Goal: Check status: Check status

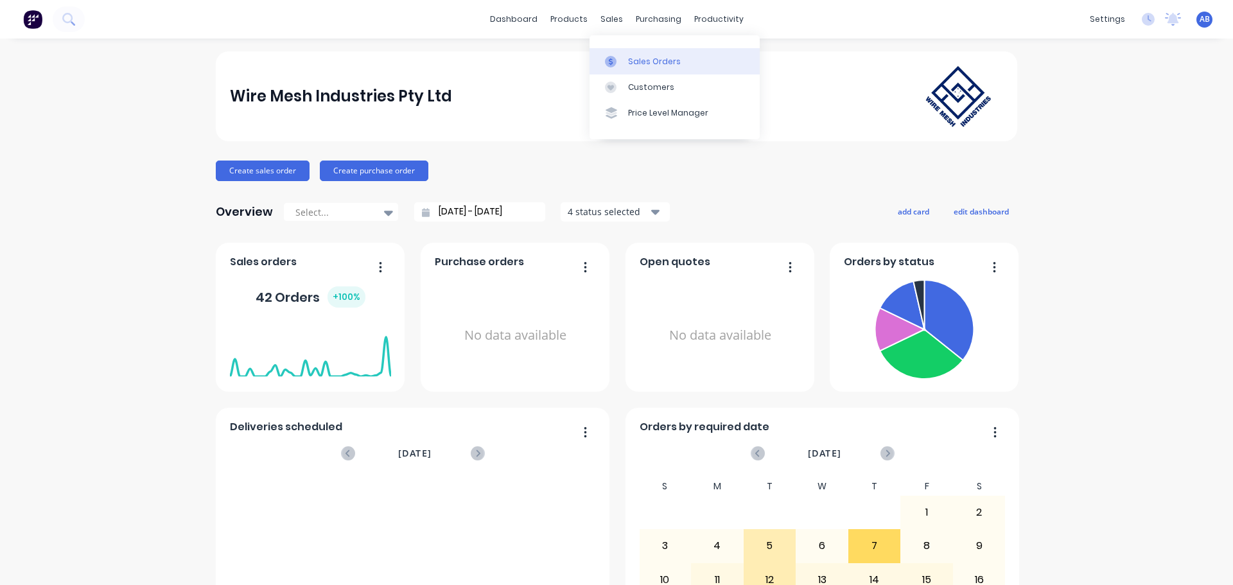
click at [630, 57] on div "Sales Orders" at bounding box center [654, 62] width 53 height 12
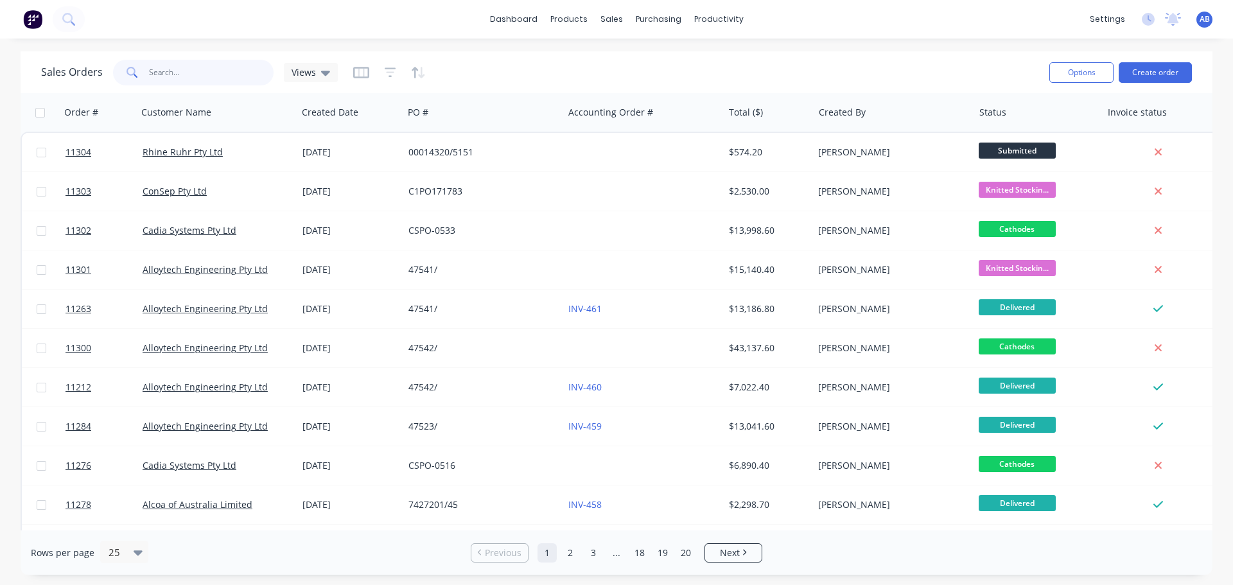
click at [193, 71] on input "text" at bounding box center [211, 73] width 125 height 26
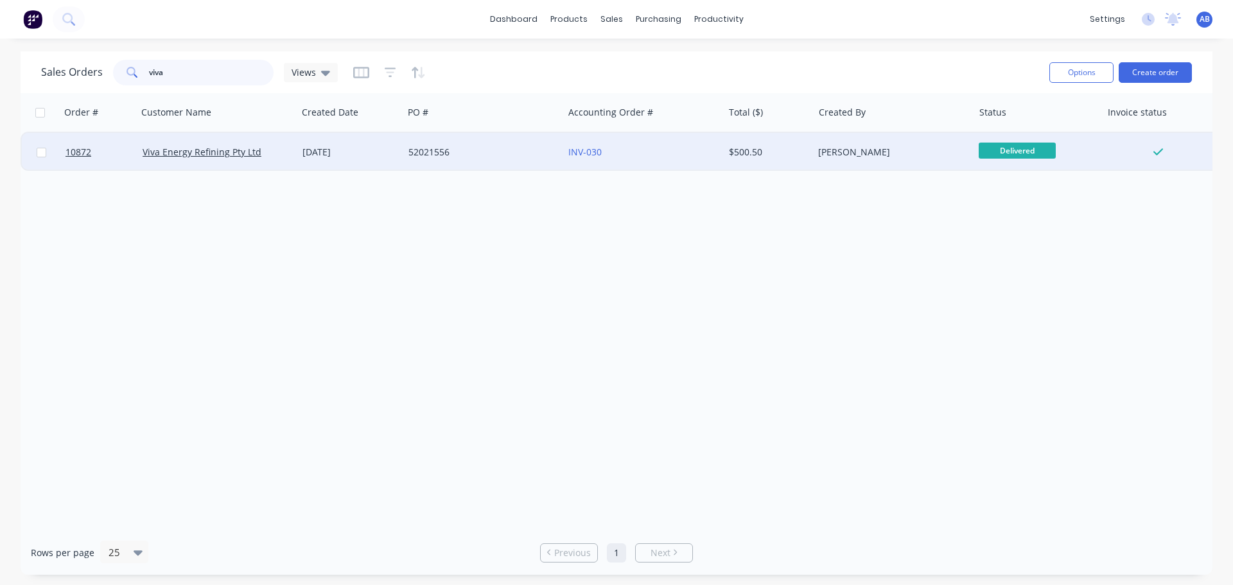
type input "viva"
click at [515, 153] on div "52021556" at bounding box center [480, 152] width 143 height 13
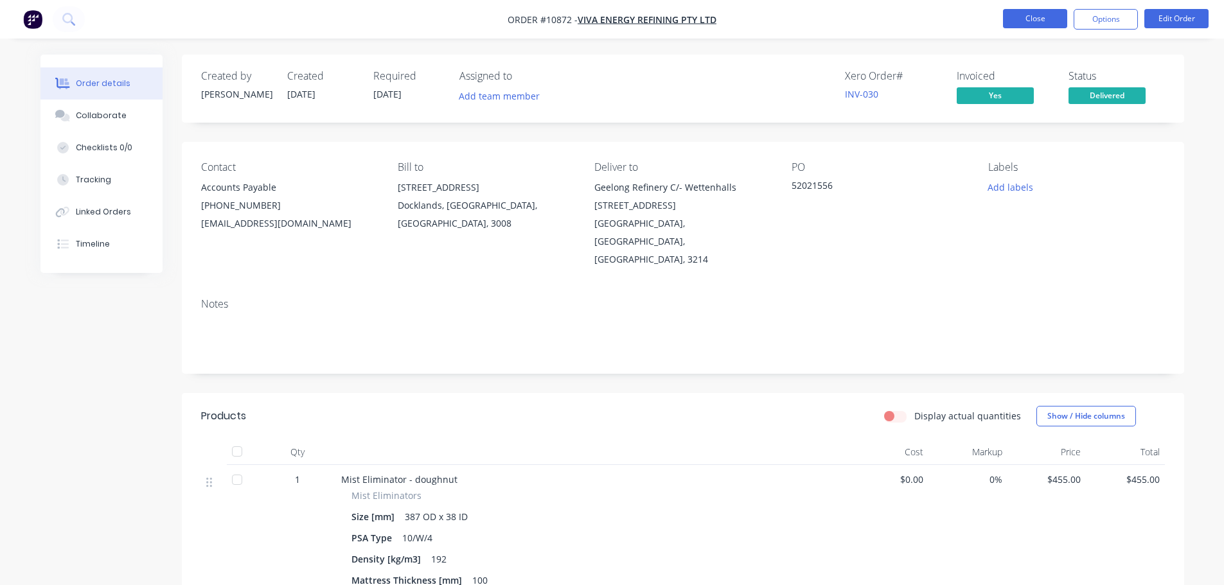
click at [1036, 18] on button "Close" at bounding box center [1035, 18] width 64 height 19
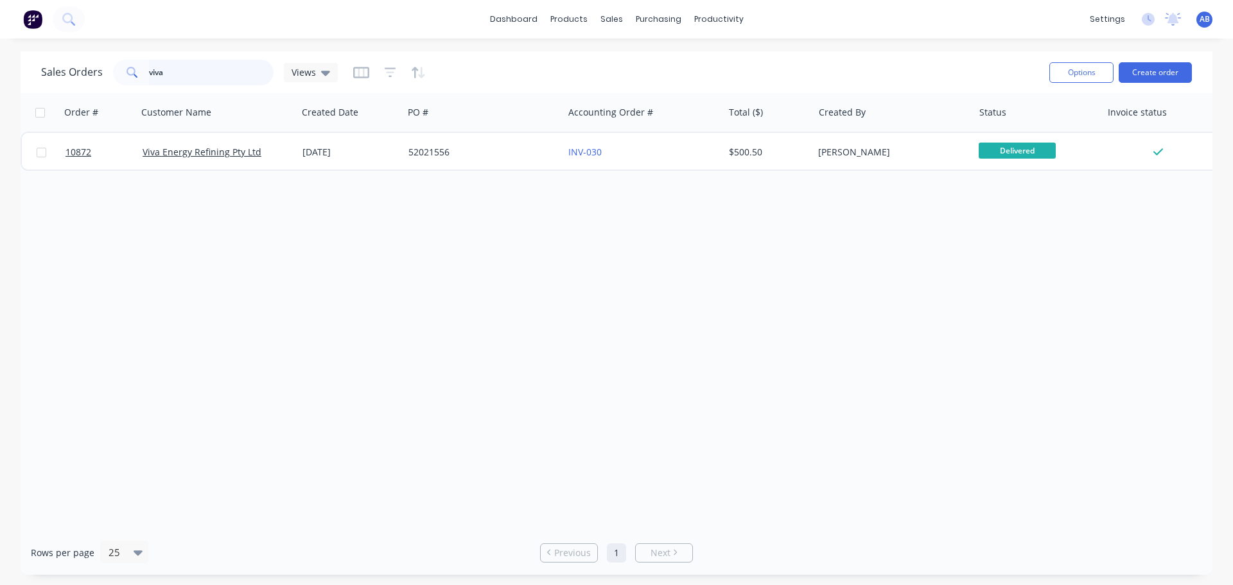
click at [178, 67] on input "viva" at bounding box center [211, 73] width 125 height 26
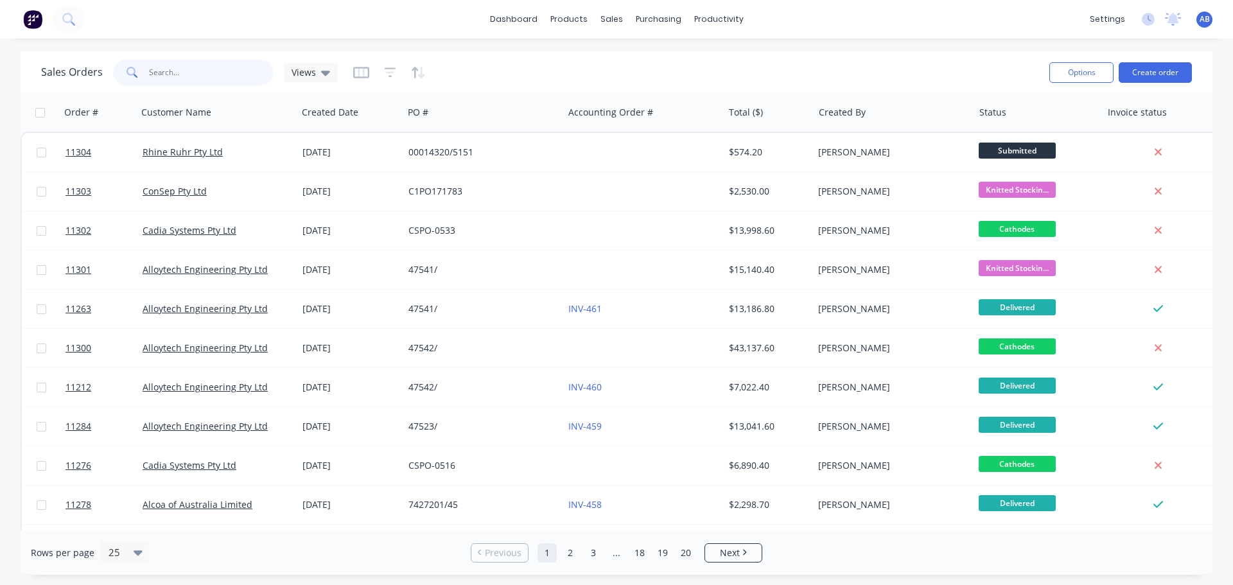
click at [184, 73] on input "text" at bounding box center [211, 73] width 125 height 26
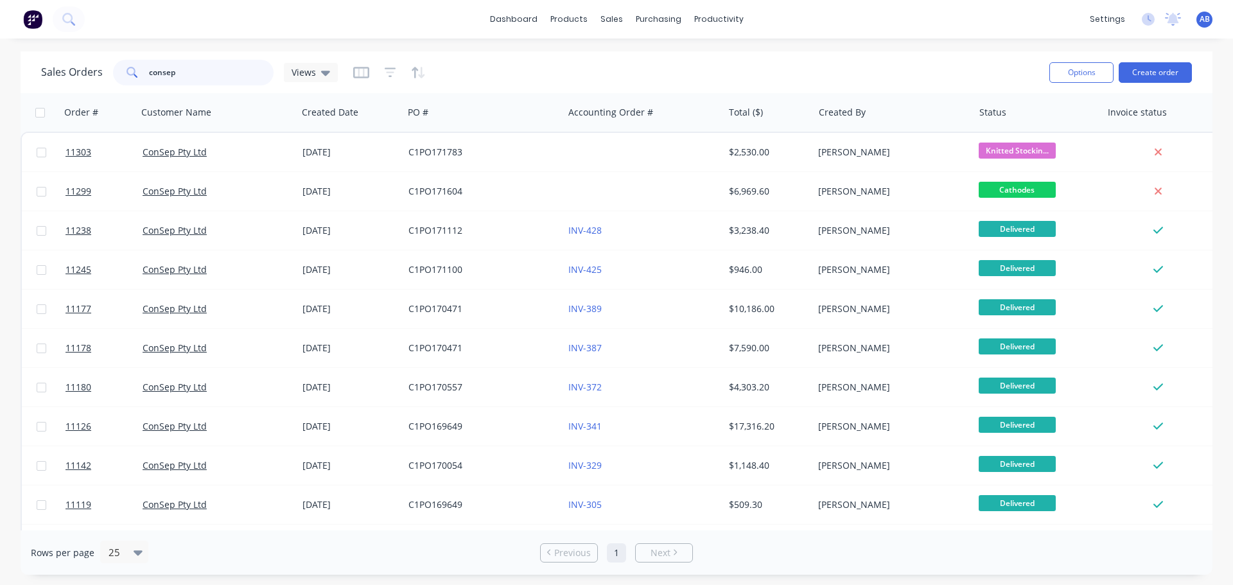
type input "consep"
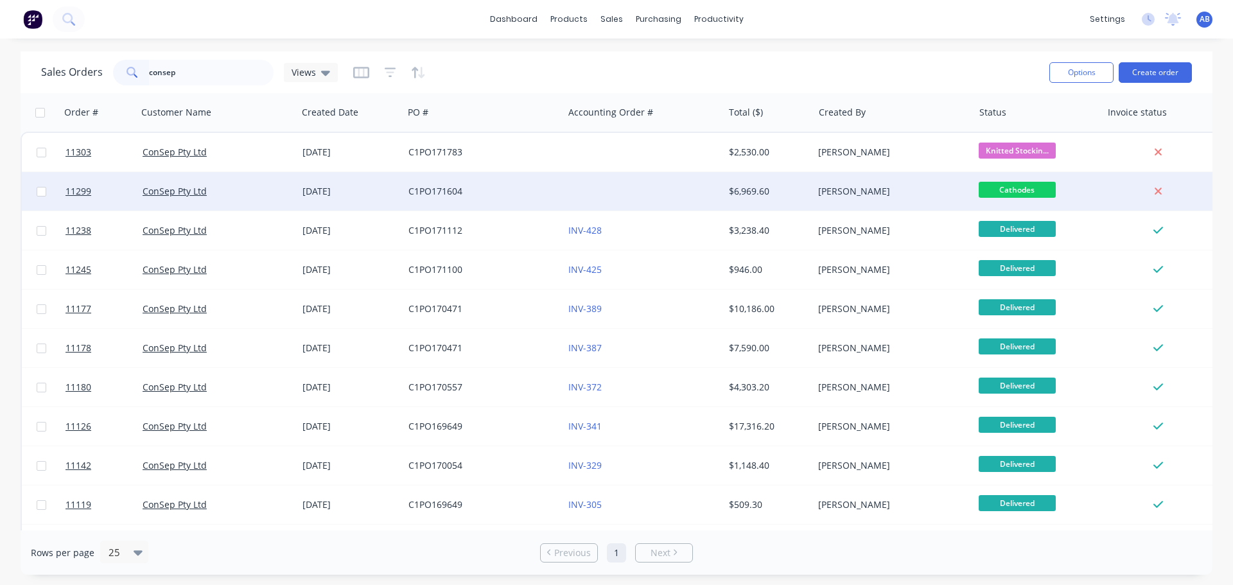
click at [488, 189] on div "C1PO171604" at bounding box center [480, 191] width 143 height 13
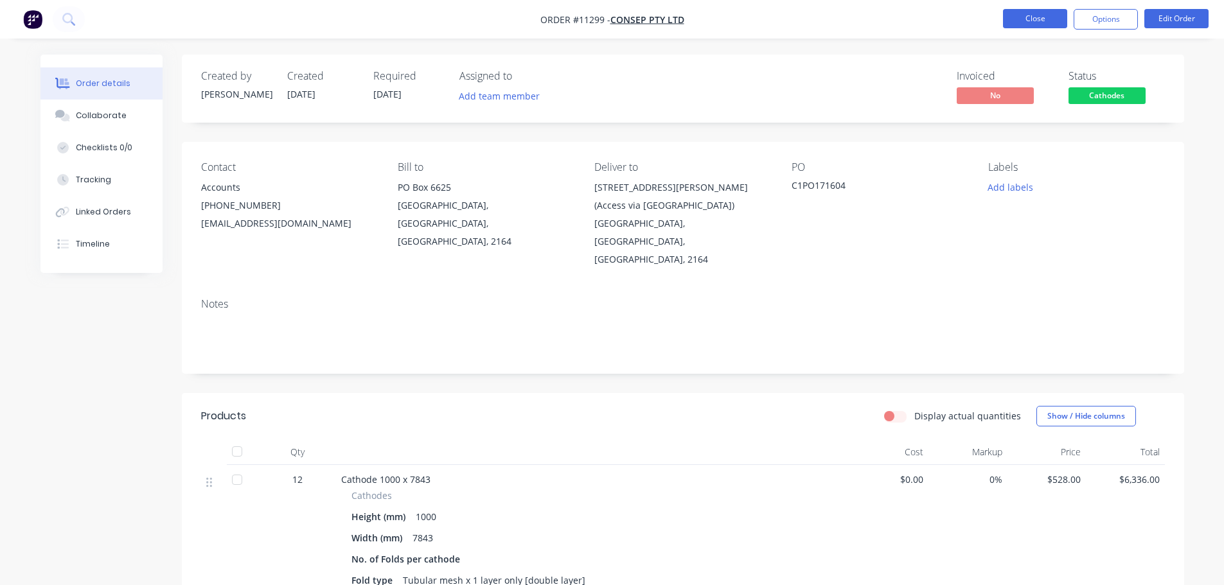
click at [1045, 20] on button "Close" at bounding box center [1035, 18] width 64 height 19
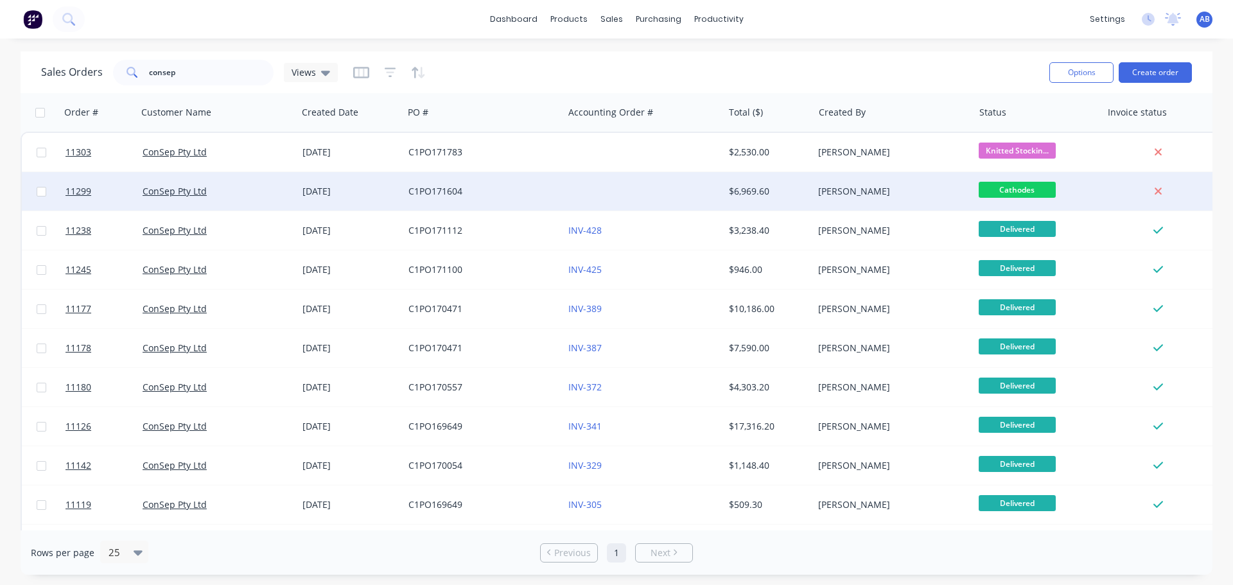
click at [603, 193] on div at bounding box center [643, 191] width 160 height 39
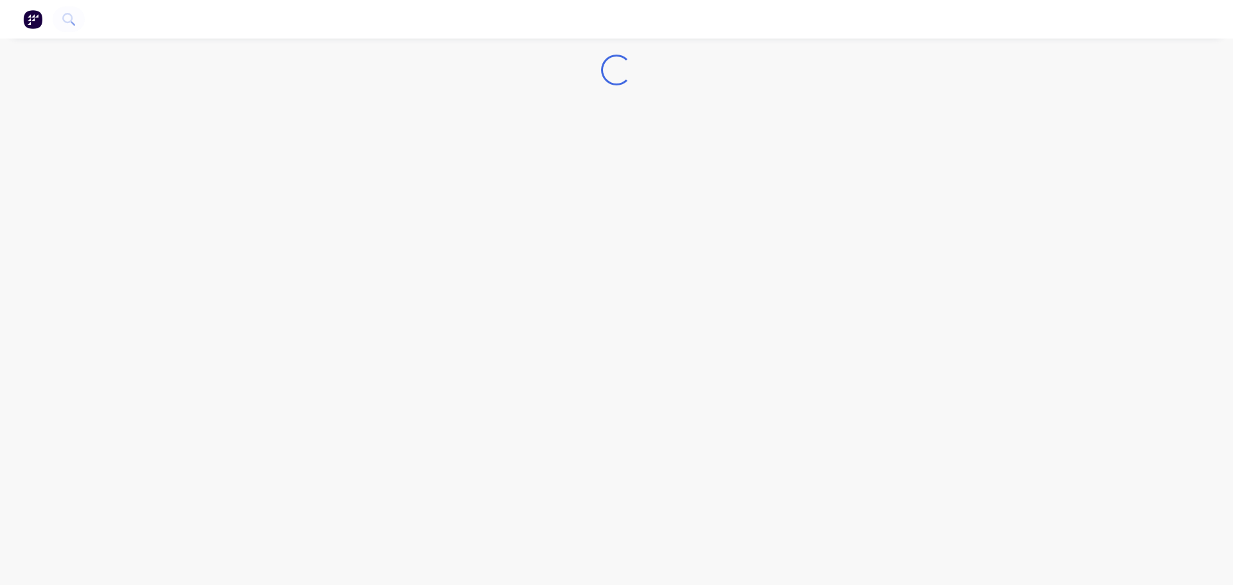
click at [603, 193] on div "Loading..." at bounding box center [616, 292] width 1233 height 585
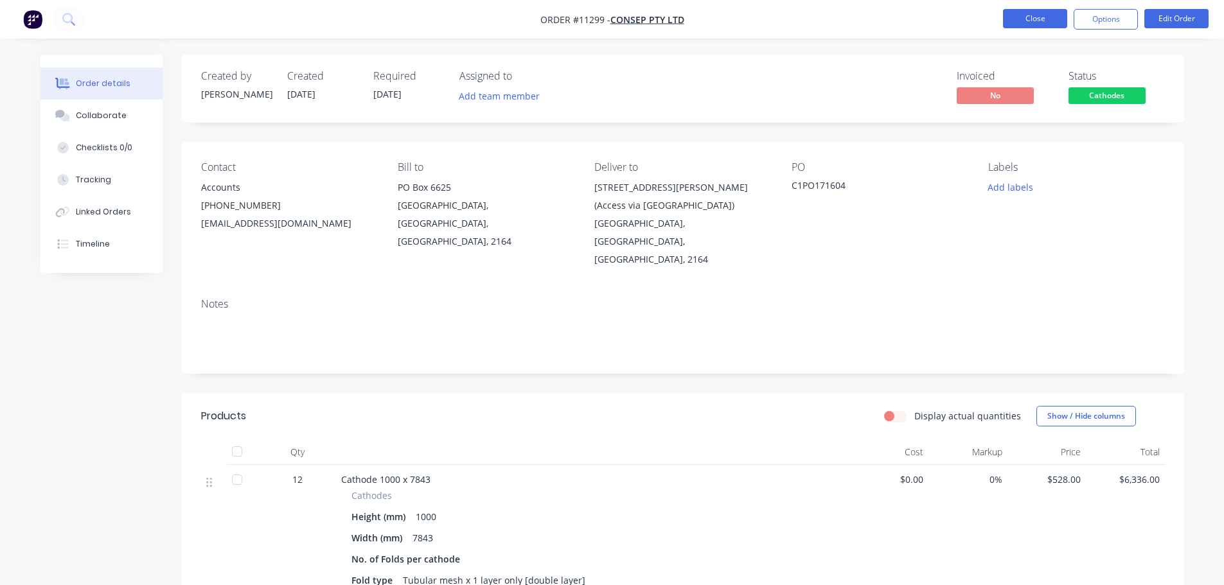
click at [1044, 23] on button "Close" at bounding box center [1035, 18] width 64 height 19
